Goal: Task Accomplishment & Management: Use online tool/utility

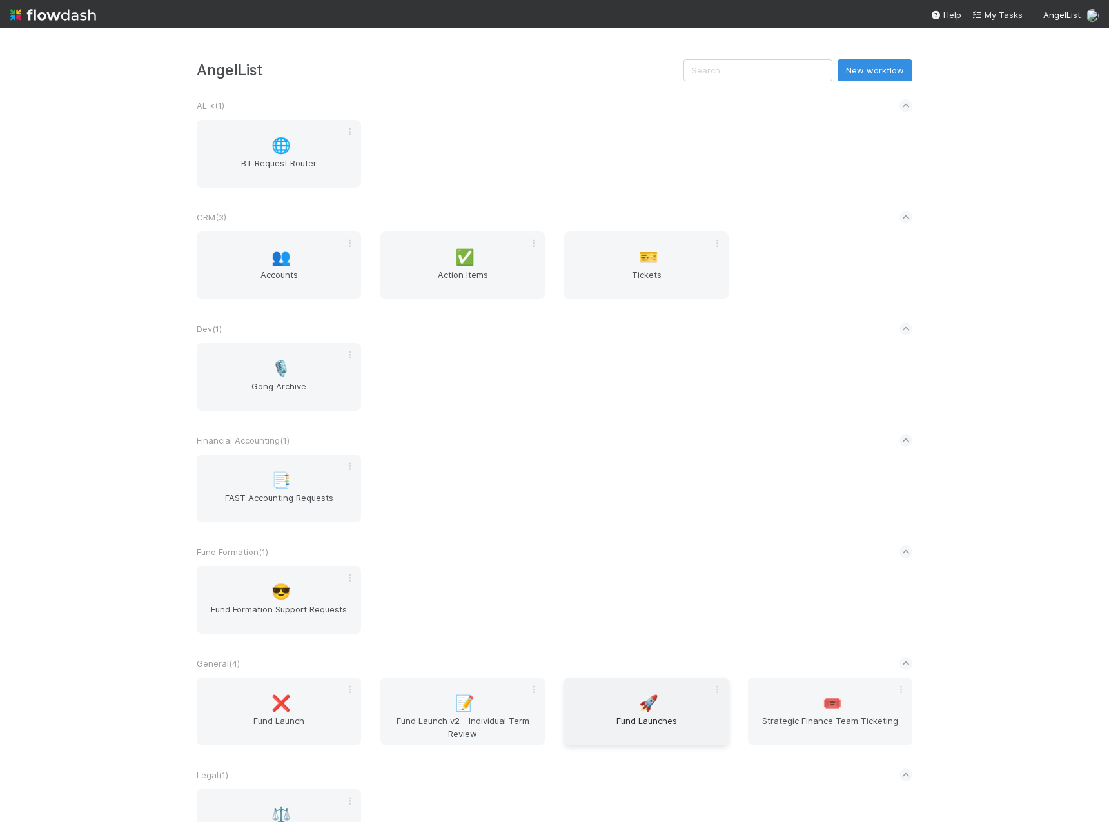
click at [639, 712] on span "🚀" at bounding box center [648, 703] width 19 height 17
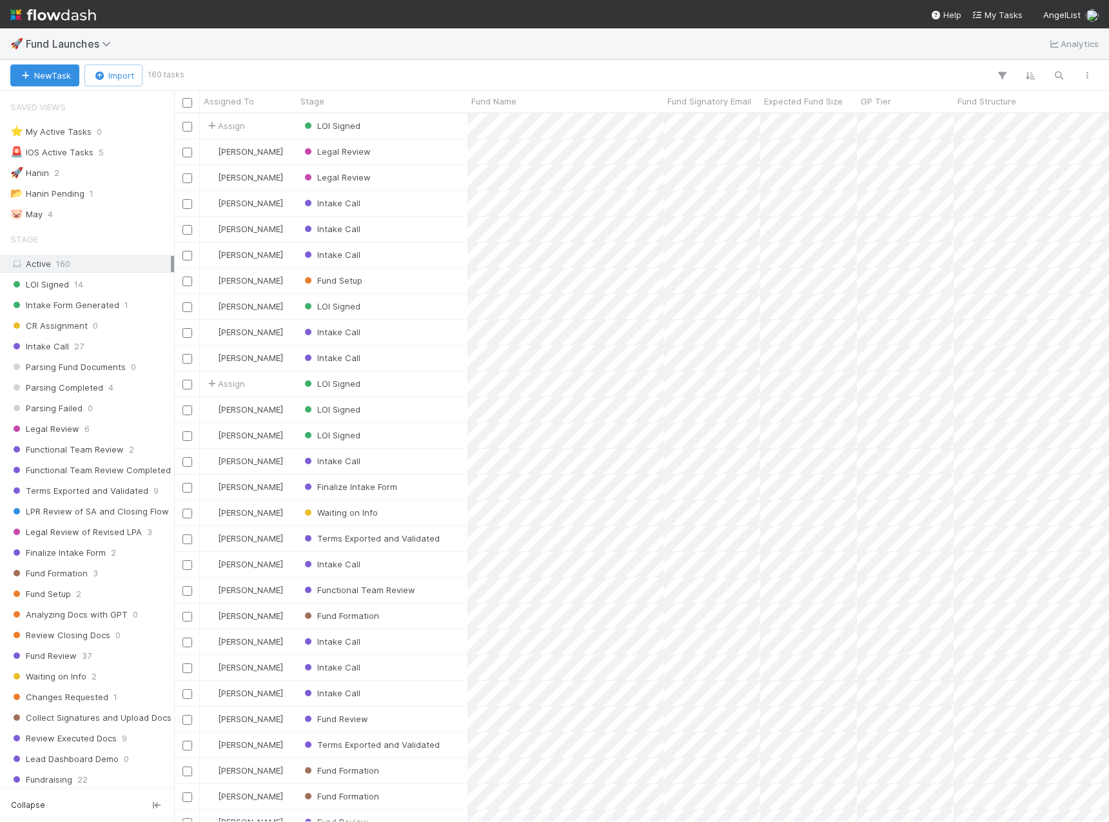
scroll to position [699, 925]
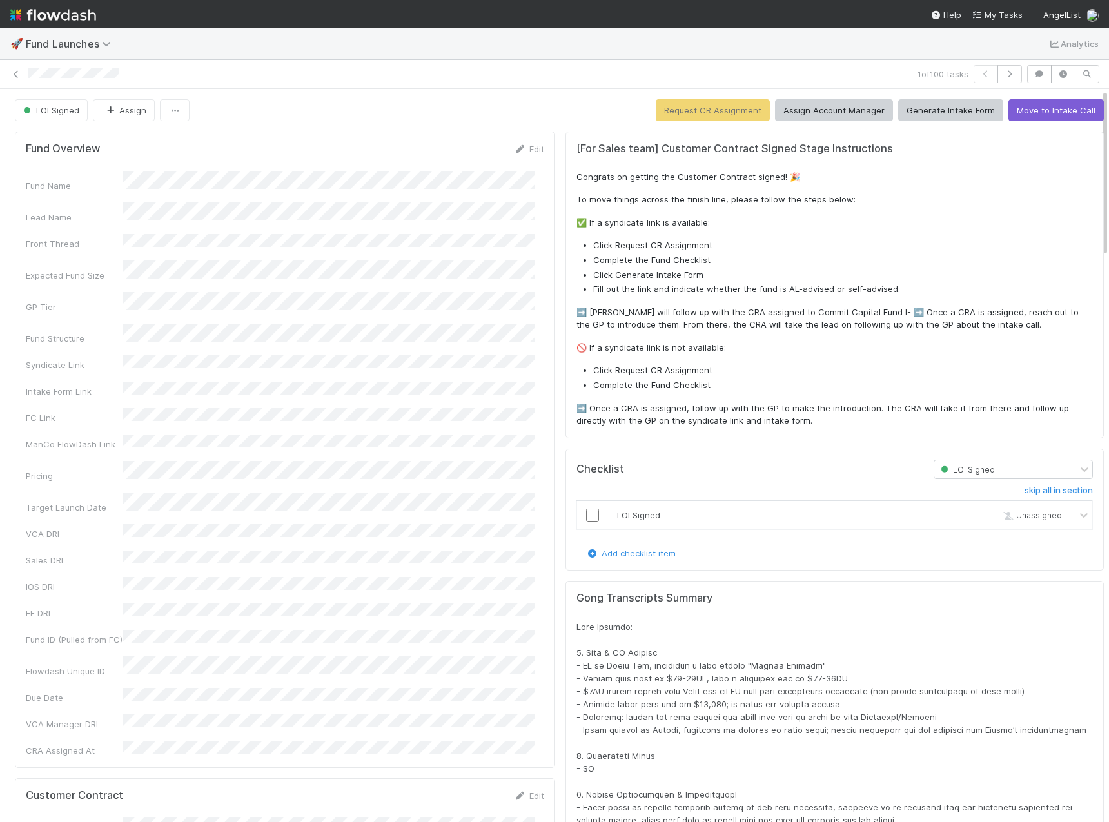
click at [157, 351] on div "Fund Name Lead Name Front Thread Expected Fund Size GP Tier Fund Structure Synd…" at bounding box center [285, 464] width 518 height 586
click at [465, 157] on button "Save" at bounding box center [475, 153] width 37 height 22
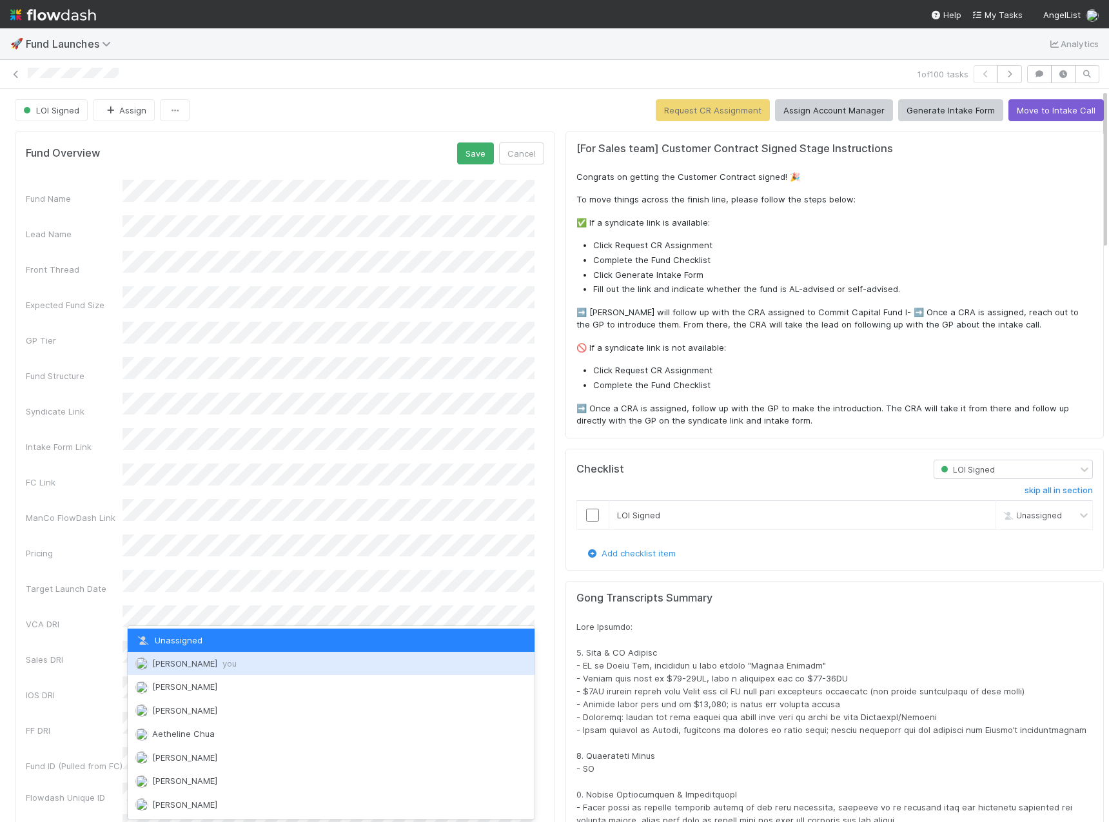
click at [182, 656] on div "[PERSON_NAME] you" at bounding box center [331, 663] width 407 height 23
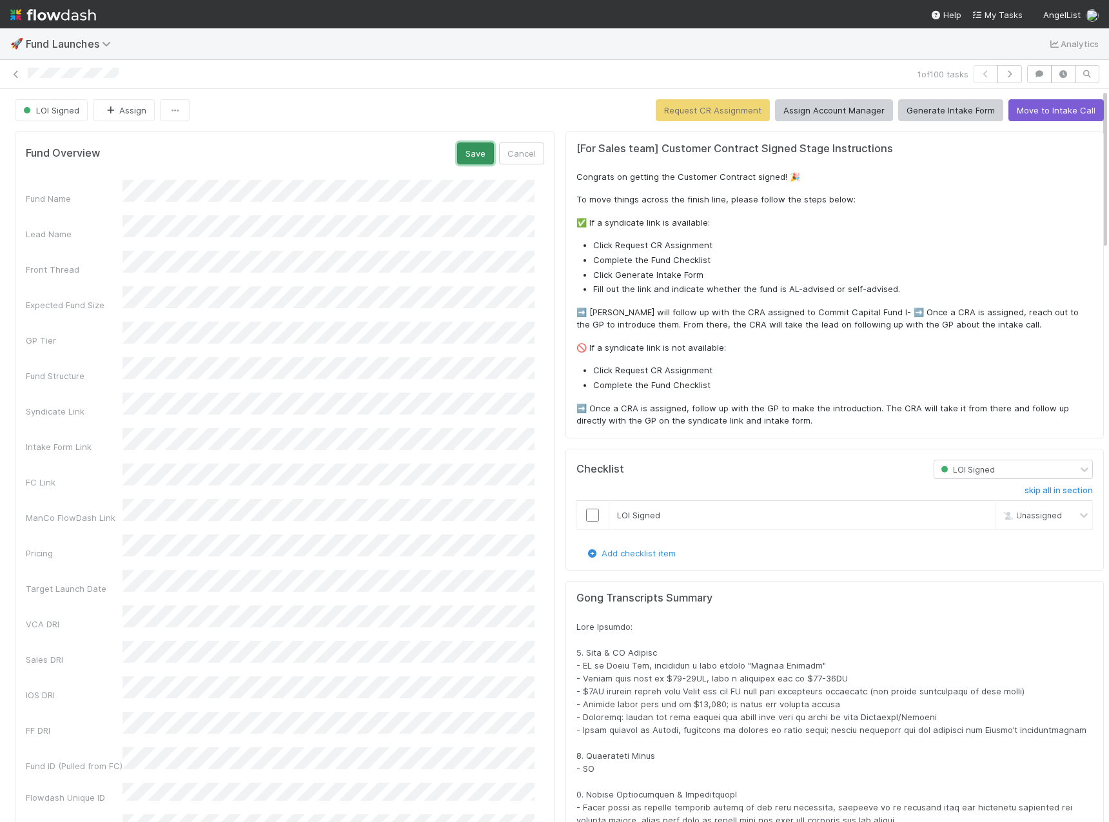
click at [467, 155] on button "Save" at bounding box center [475, 153] width 37 height 22
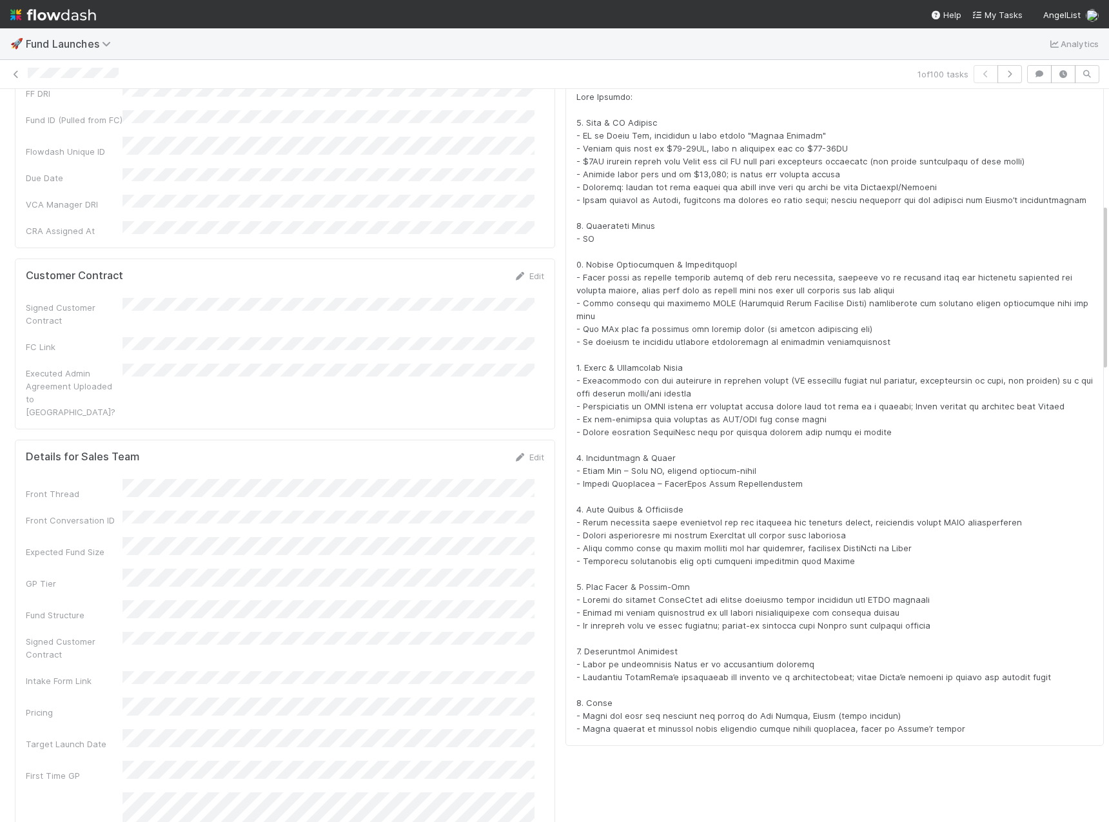
scroll to position [532, 0]
click at [457, 449] on button "Save" at bounding box center [475, 460] width 37 height 22
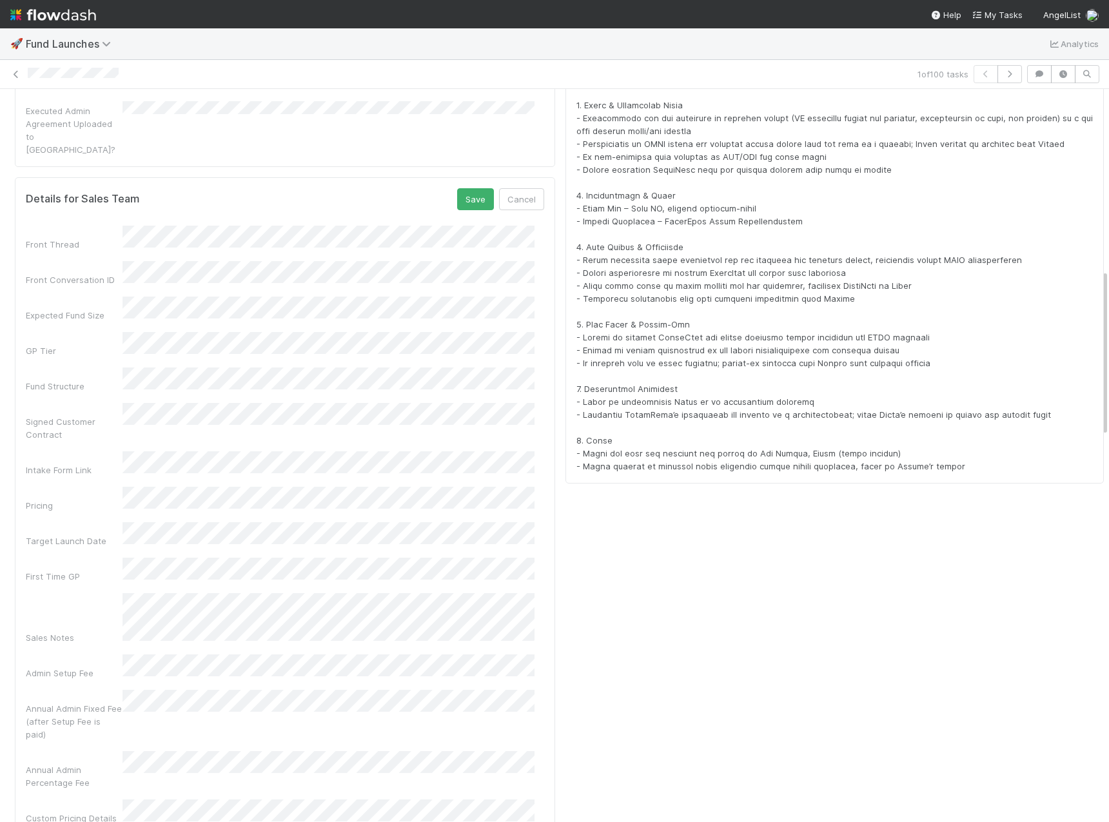
click at [495, 580] on div "Front Thread Front Conversation ID Expected Fund Size GP Tier Fund Structure Si…" at bounding box center [285, 549] width 518 height 647
click at [458, 188] on button "Save" at bounding box center [475, 199] width 37 height 22
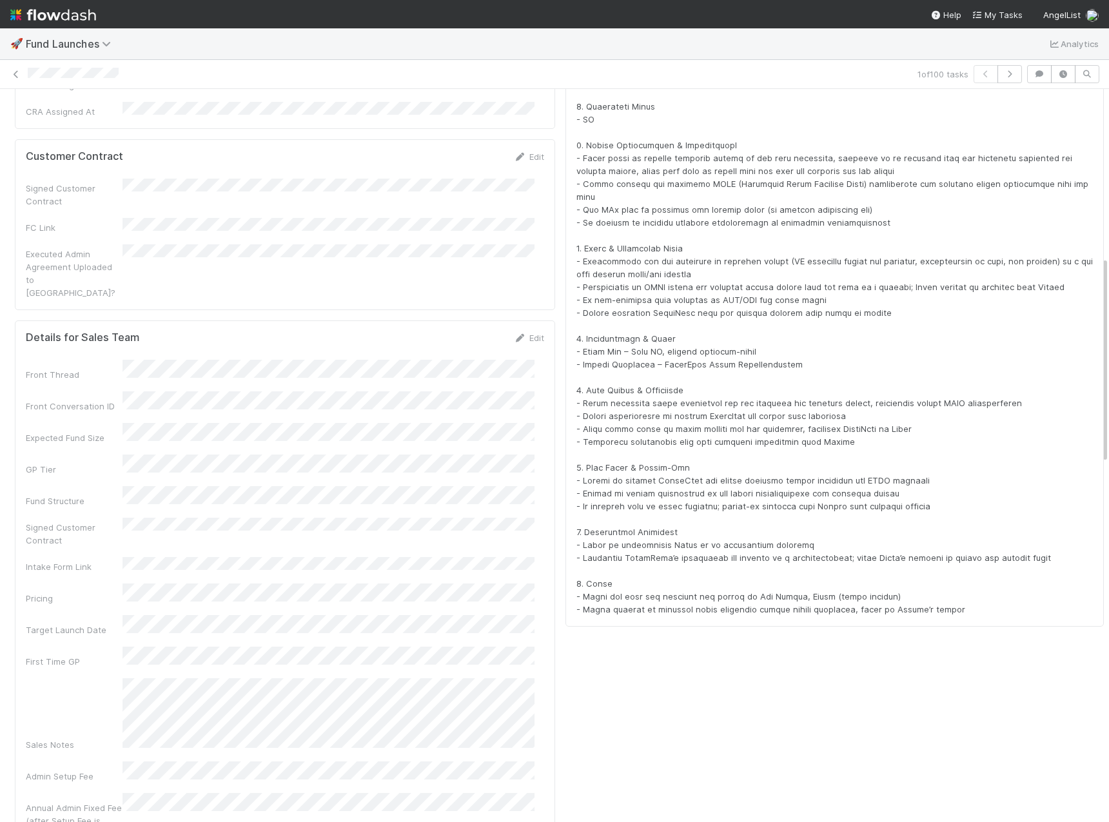
scroll to position [592, 0]
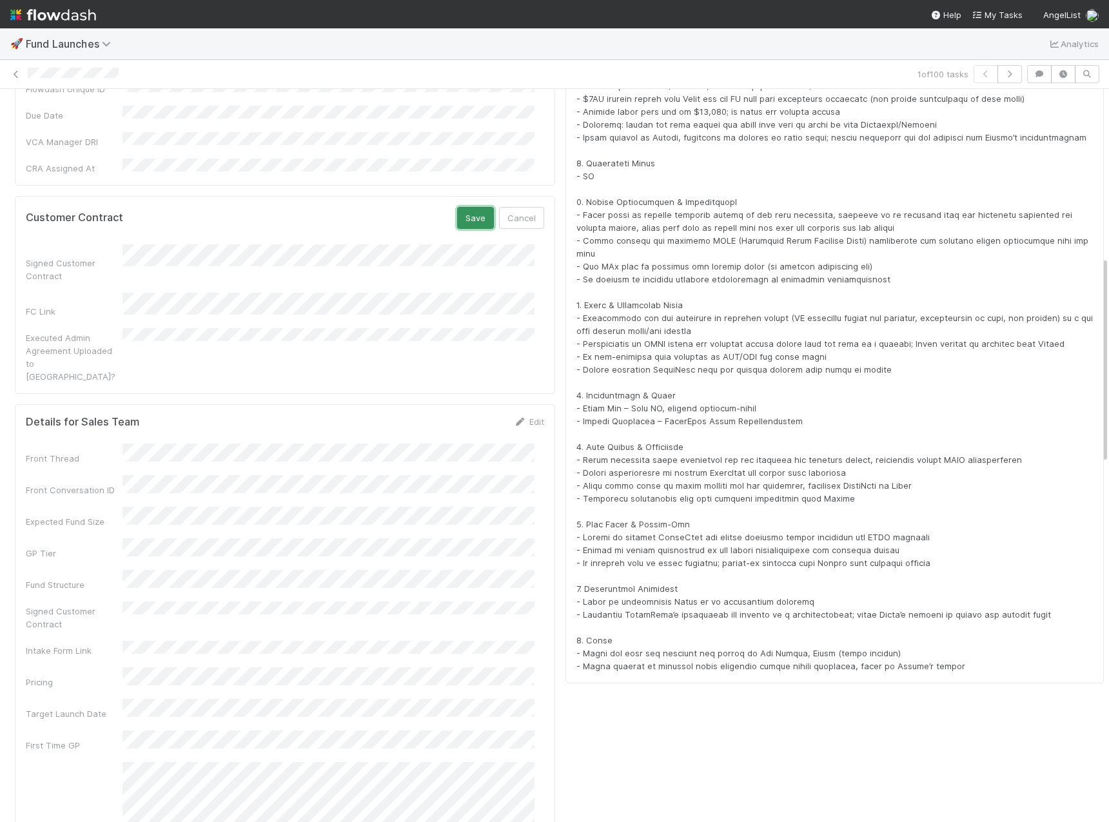
click at [462, 207] on button "Save" at bounding box center [475, 218] width 37 height 22
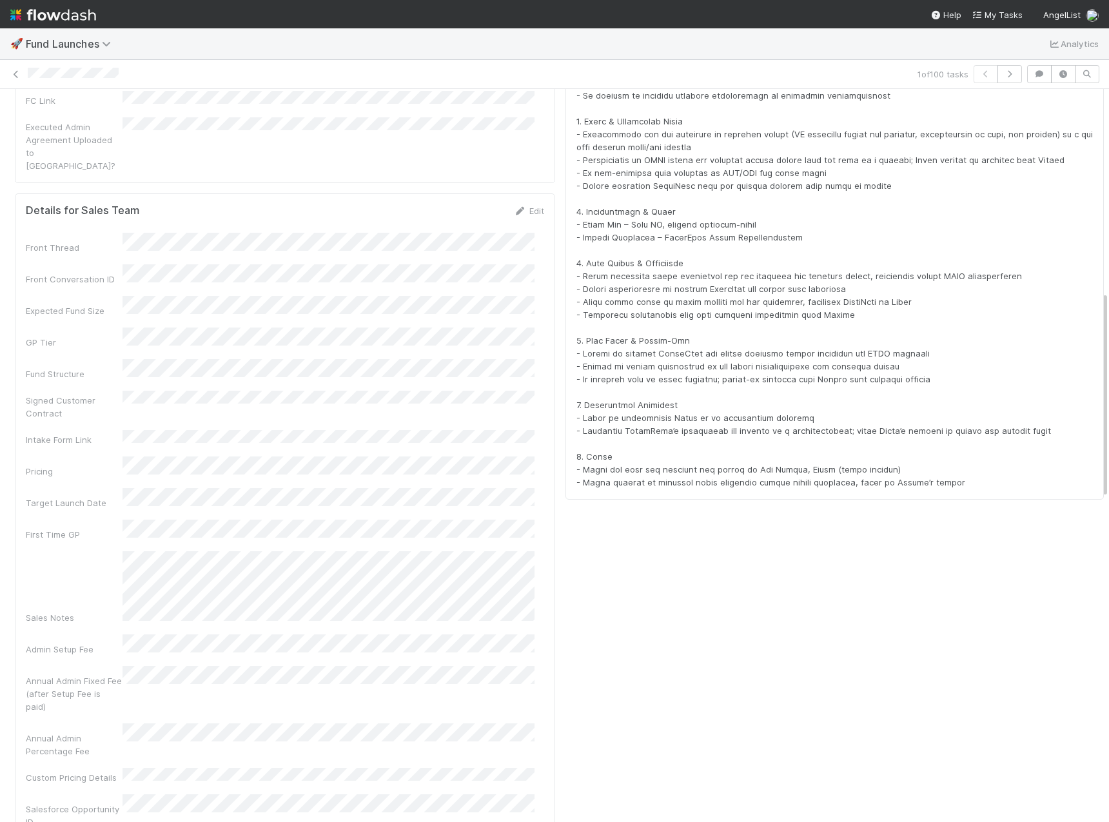
scroll to position [0, 0]
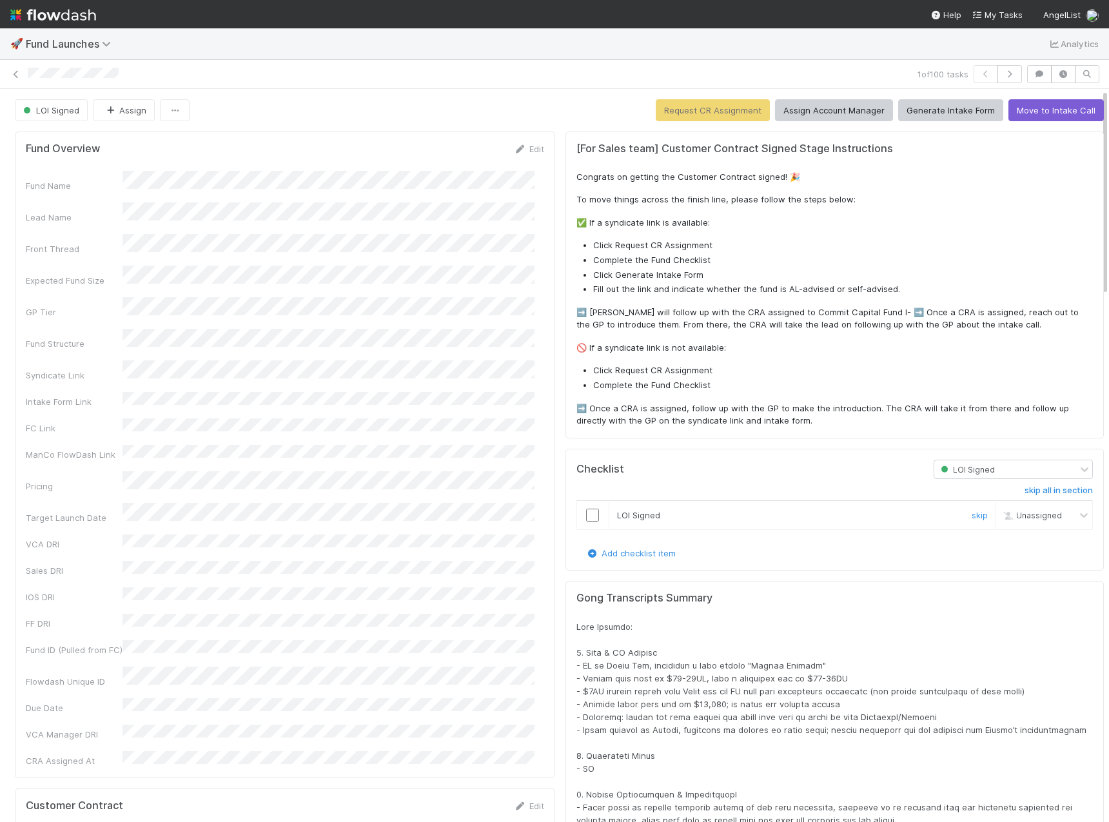
click at [586, 513] on input "checkbox" at bounding box center [592, 515] width 13 height 13
checkbox input "true"
click at [798, 111] on button "Assign Account Manager" at bounding box center [834, 110] width 118 height 22
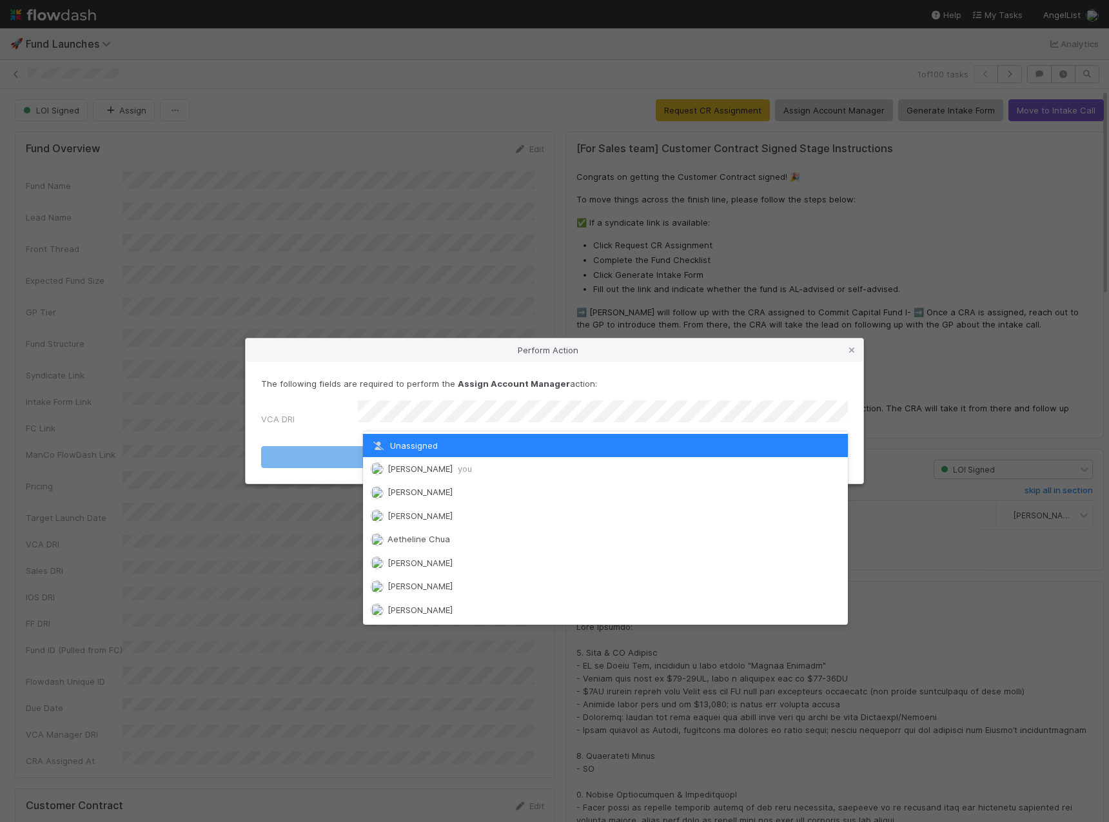
click at [467, 315] on div "Perform Action The following fields are required to perform the Assign Account …" at bounding box center [554, 411] width 1109 height 822
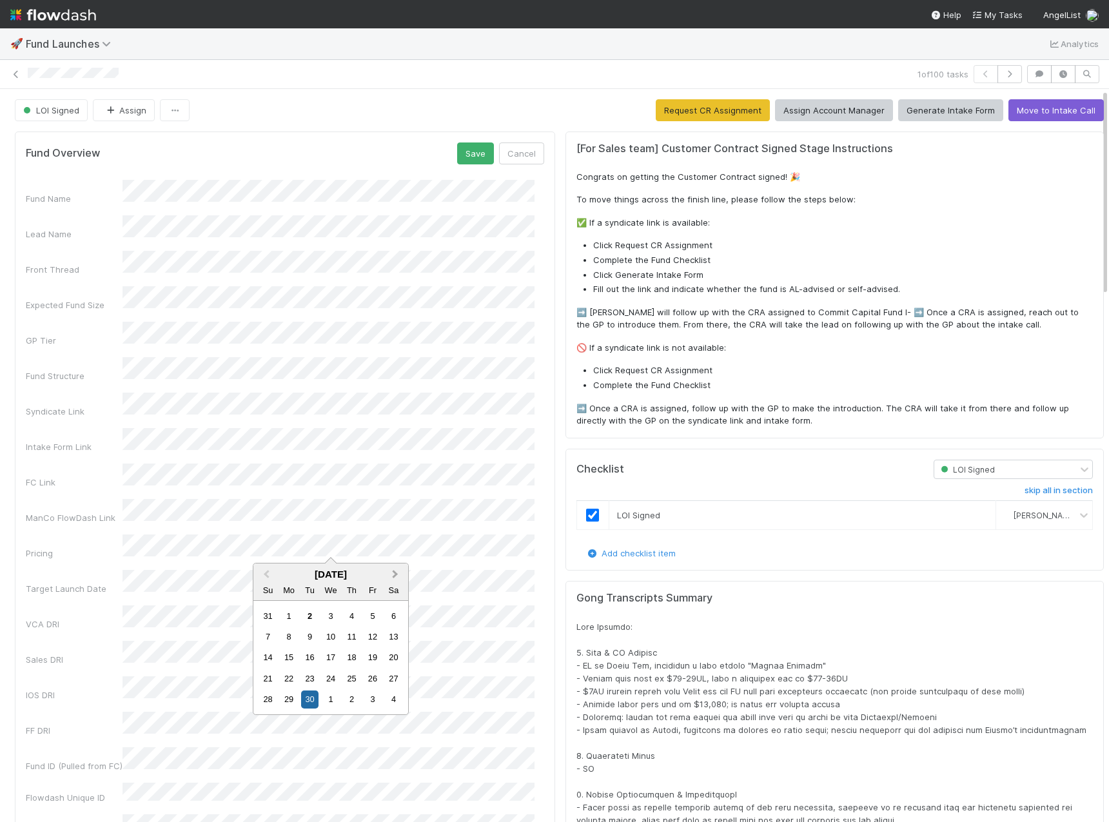
click at [395, 573] on span "Next Month" at bounding box center [395, 574] width 0 height 15
click at [372, 659] on div "17" at bounding box center [372, 657] width 17 height 17
click at [462, 151] on button "Save" at bounding box center [475, 153] width 37 height 22
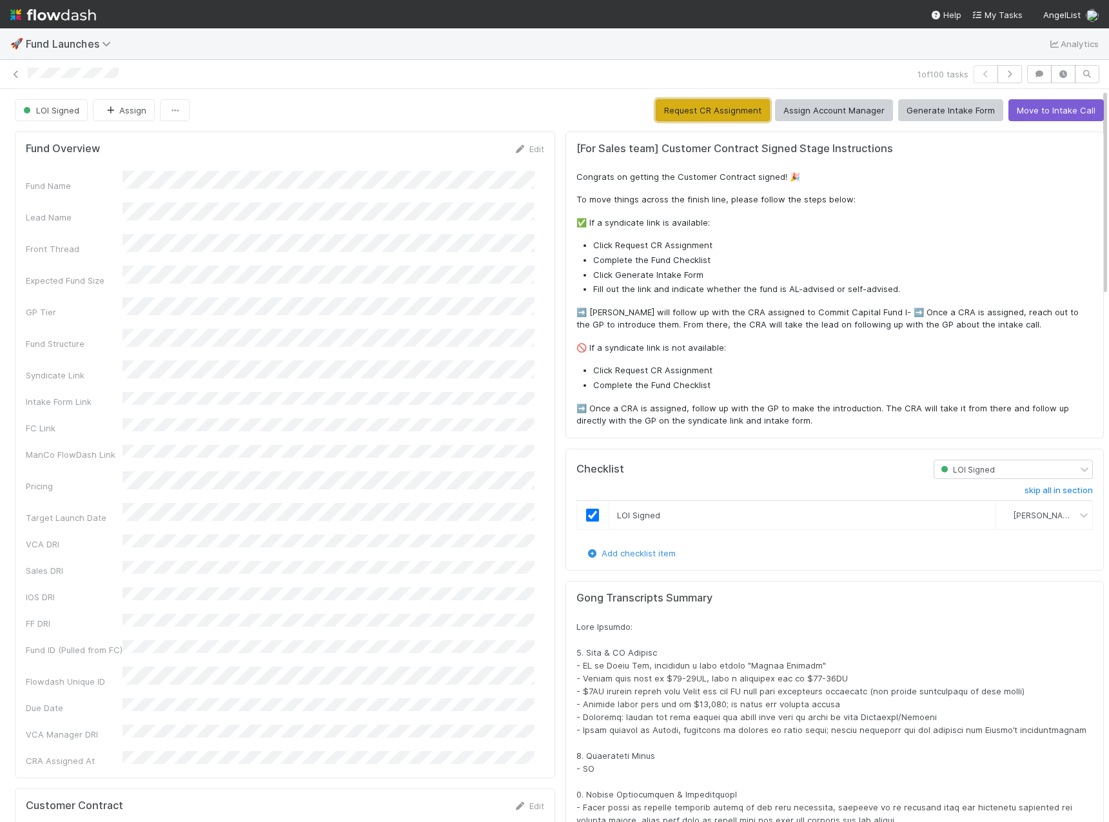
click at [690, 113] on button "Request CR Assignment" at bounding box center [713, 110] width 114 height 22
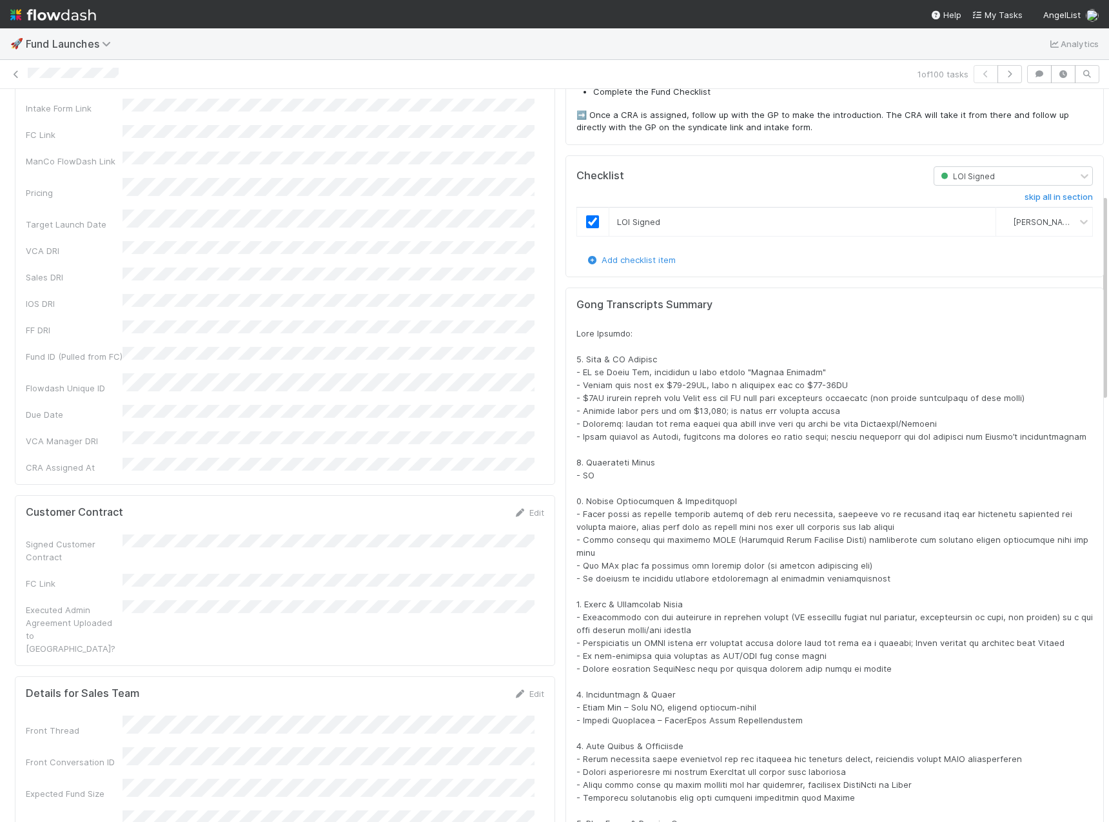
scroll to position [291, 0]
click at [854, 390] on div at bounding box center [834, 651] width 516 height 645
click at [796, 407] on span at bounding box center [835, 652] width 519 height 642
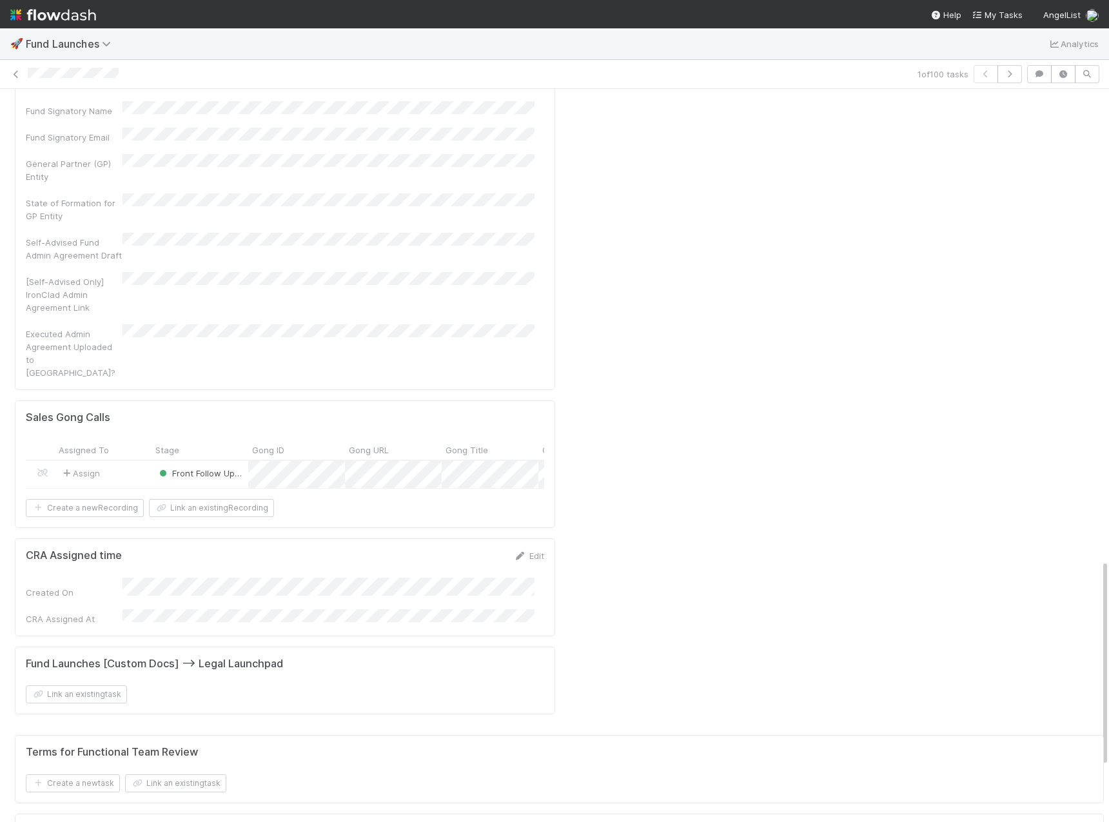
scroll to position [1664, 0]
